Goal: Navigation & Orientation: Find specific page/section

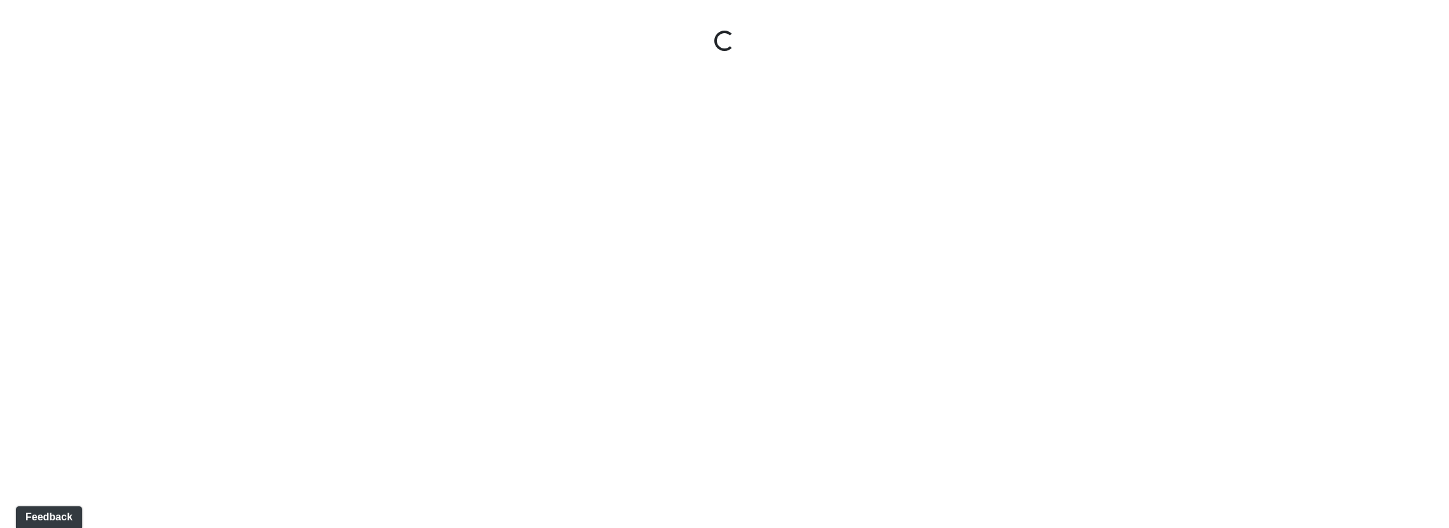
select select "wDKPa7fXWJ1vYYGuJhi6eq"
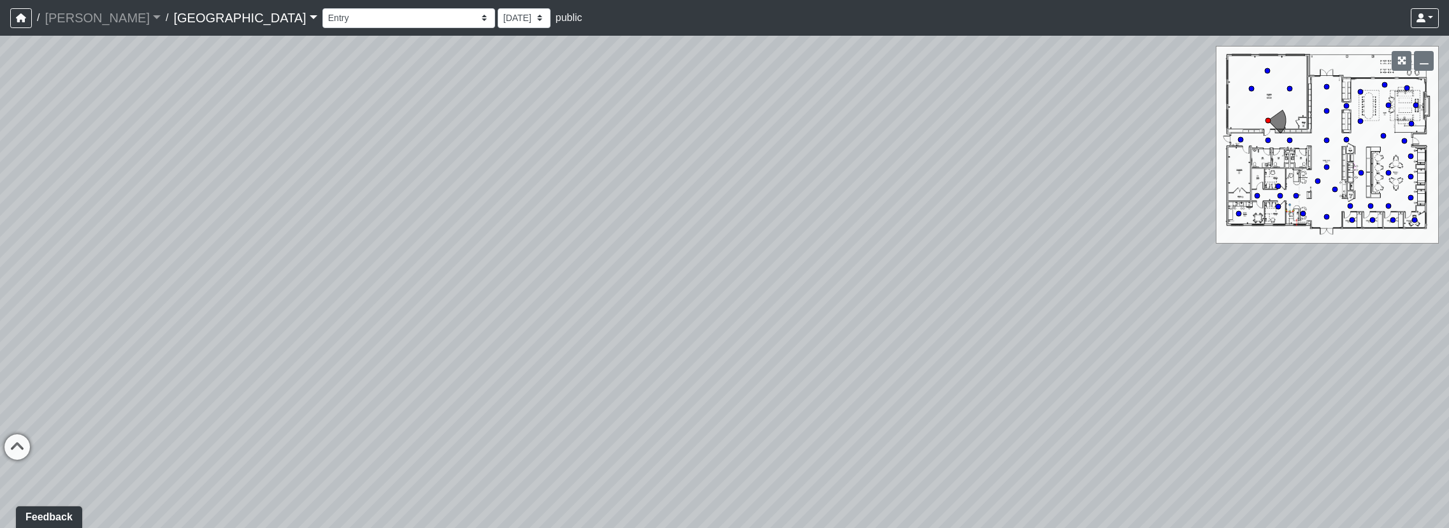
drag, startPoint x: 795, startPoint y: 206, endPoint x: 284, endPoint y: 207, distance: 511.1
click at [38, 270] on div "Loading... Cardio Loading... Machines Loading... Weights Loading... Lobby Mail …" at bounding box center [724, 282] width 1449 height 492
drag, startPoint x: 368, startPoint y: 285, endPoint x: 269, endPoint y: 445, distance: 188.3
click at [266, 449] on div "Loading... Cardio Loading... Machines Loading... Weights Loading... Lobby Mail …" at bounding box center [724, 282] width 1449 height 492
drag, startPoint x: 1078, startPoint y: 342, endPoint x: 322, endPoint y: 3, distance: 827.6
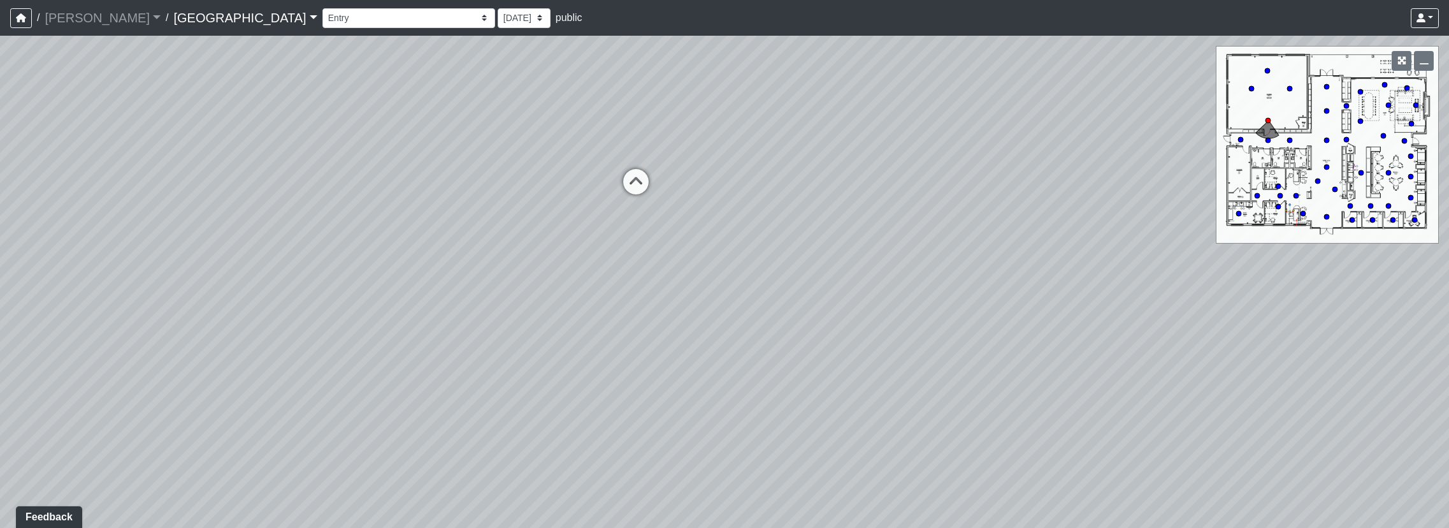
click at [322, 3] on div "/ [PERSON_NAME] Loading... / [GEOGRAPHIC_DATA] [GEOGRAPHIC_DATA] Loading... [GE…" at bounding box center [724, 264] width 1449 height 528
drag, startPoint x: 316, startPoint y: 249, endPoint x: 441, endPoint y: 95, distance: 198.0
click at [441, 95] on div "Loading... Cardio Loading... Machines Loading... Weights Loading... Lobby Mail …" at bounding box center [724, 282] width 1449 height 492
click at [382, 429] on div "Loading... Cardio Loading... Machines Loading... Weights Loading... Lobby Mail …" at bounding box center [724, 282] width 1449 height 492
